Goal: Navigation & Orientation: Find specific page/section

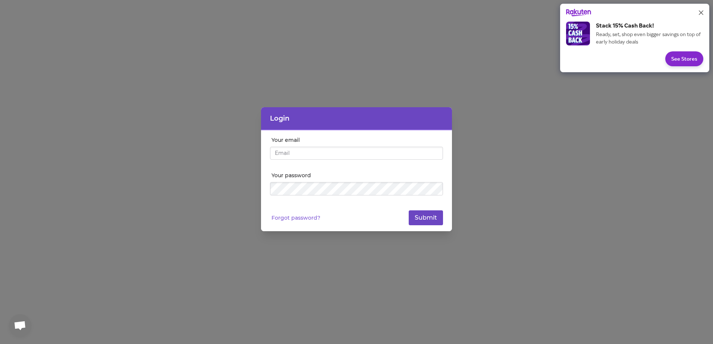
type input "[EMAIL_ADDRESS][DOMAIN_NAME]"
click at [433, 219] on button "Submit" at bounding box center [426, 218] width 34 height 15
